Goal: Communication & Community: Answer question/provide support

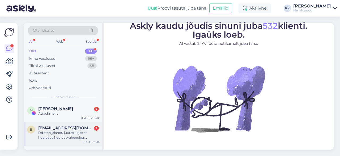
click at [80, 131] on div "Dd step jalanou juures kirjas et hooldada hooldusvahendiga. Millisega konkreets…" at bounding box center [68, 135] width 61 height 10
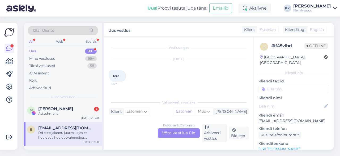
scroll to position [45, 0]
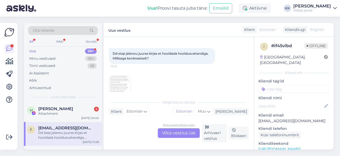
click at [114, 84] on img at bounding box center [119, 86] width 21 height 21
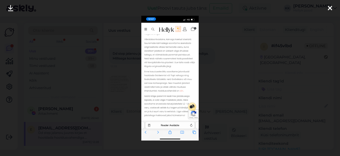
click at [330, 6] on icon at bounding box center [330, 8] width 4 height 7
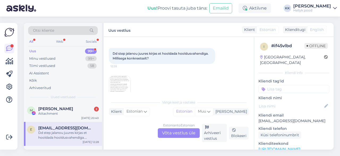
click at [176, 133] on div "Estonian to Estonian Võta vestlus üle" at bounding box center [179, 133] width 42 height 10
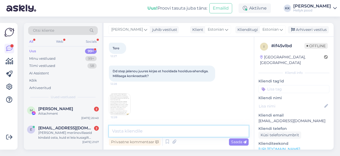
click at [132, 132] on textarea at bounding box center [179, 130] width 140 height 11
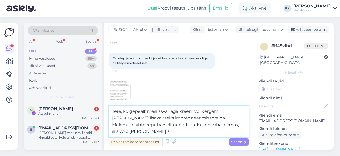
scroll to position [45, 0]
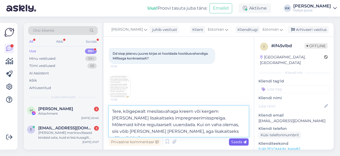
type textarea "Tere, kõigepealt mesilasvahaga kreem või kergem [PERSON_NAME] lisakaitseks impr…"
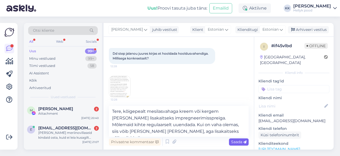
click at [239, 141] on span "Saada" at bounding box center [238, 141] width 15 height 5
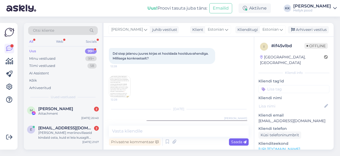
scroll to position [76, 0]
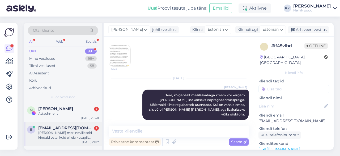
click at [59, 130] on div "[PERSON_NAME] meriinovillaseid kindaid osta, kuid ei leia kusagilt kinnaste suu…" at bounding box center [68, 135] width 61 height 10
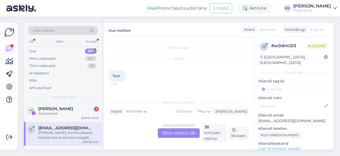
scroll to position [32, 0]
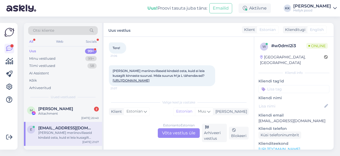
click at [150, 78] on link "[URL][DOMAIN_NAME]" at bounding box center [131, 80] width 37 height 4
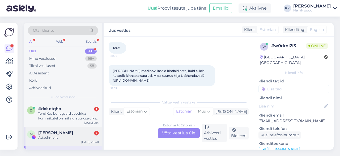
click at [47, 132] on span "[PERSON_NAME]" at bounding box center [55, 132] width 35 height 5
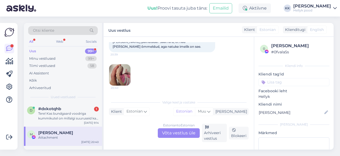
scroll to position [46, 0]
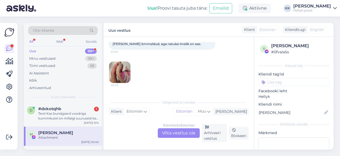
click at [120, 72] on img at bounding box center [119, 71] width 21 height 21
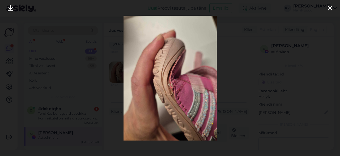
click at [327, 8] on div at bounding box center [330, 8] width 11 height 17
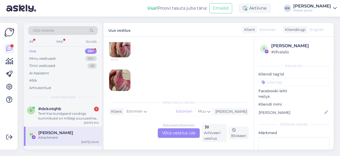
scroll to position [73, 0]
click at [118, 78] on img at bounding box center [119, 78] width 21 height 21
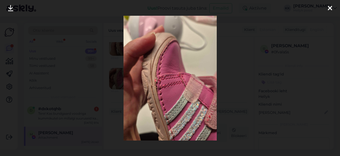
click at [330, 5] on icon at bounding box center [330, 8] width 4 height 7
